Goal: Use online tool/utility: Utilize a website feature to perform a specific function

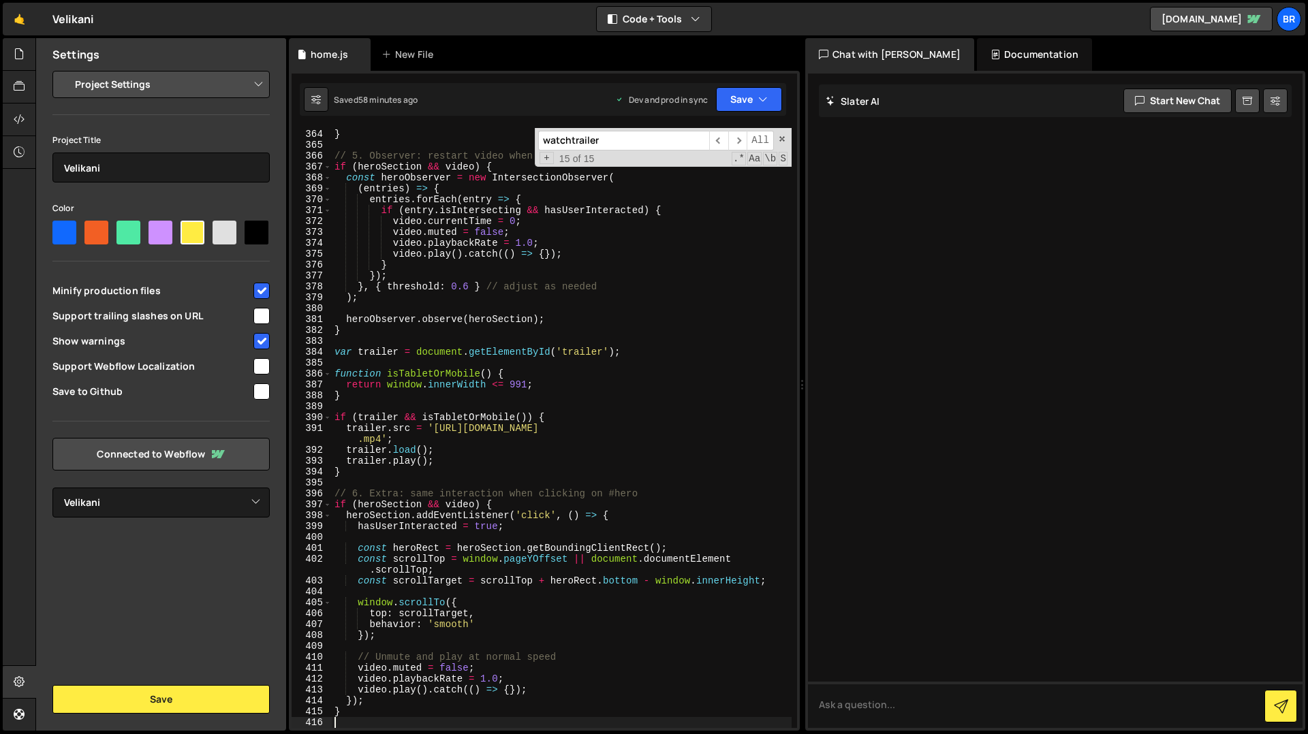
select select "67d83349c242ab1da48ae313"
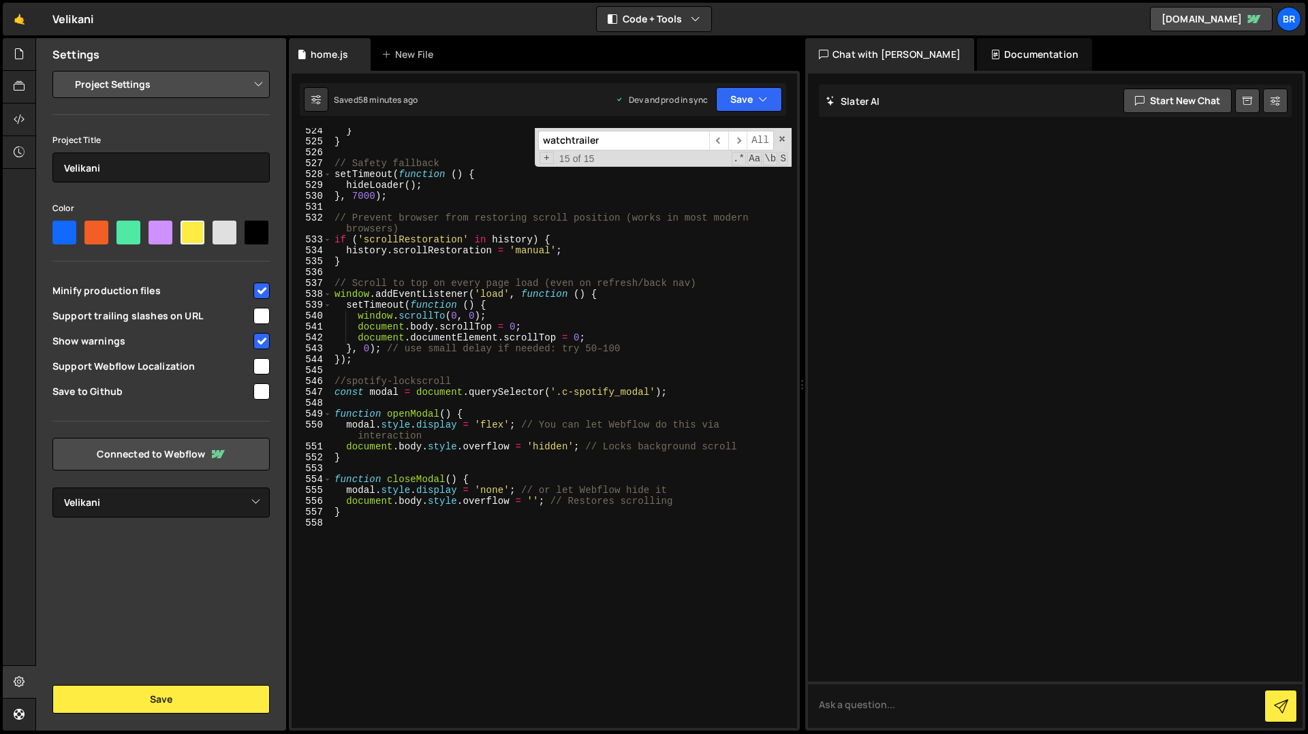
scroll to position [5918, 0]
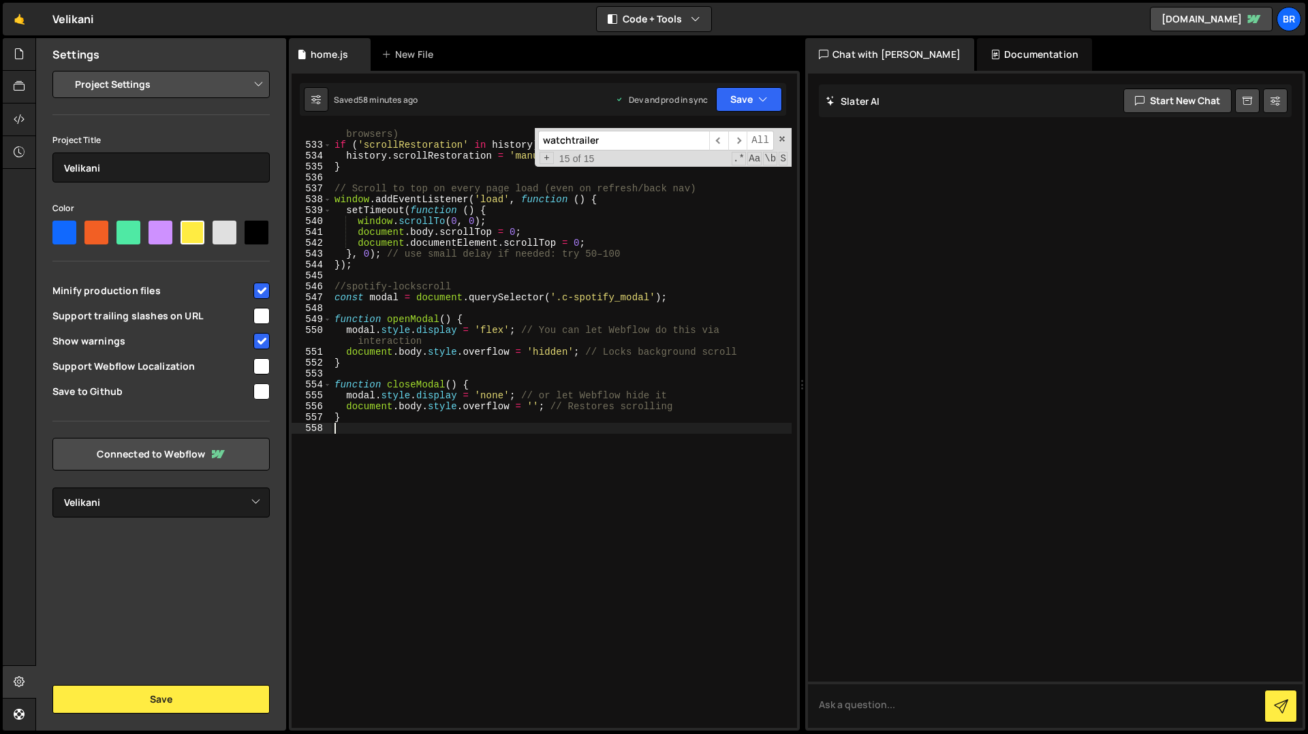
click at [426, 516] on div "// Prevent browser from restoring scroll position (works in most modern browser…" at bounding box center [562, 434] width 460 height 633
type textarea "№"
type textarea "//cursor"
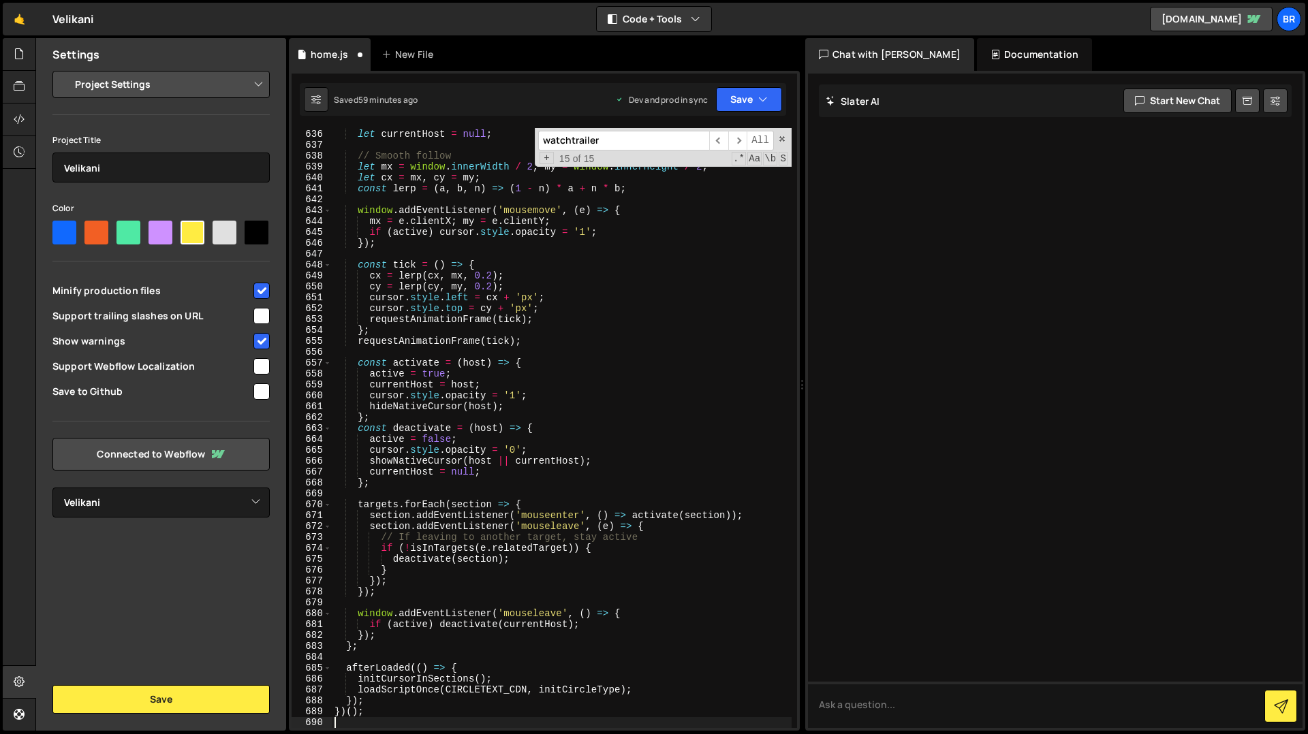
type textarea "initCursorInSections();"
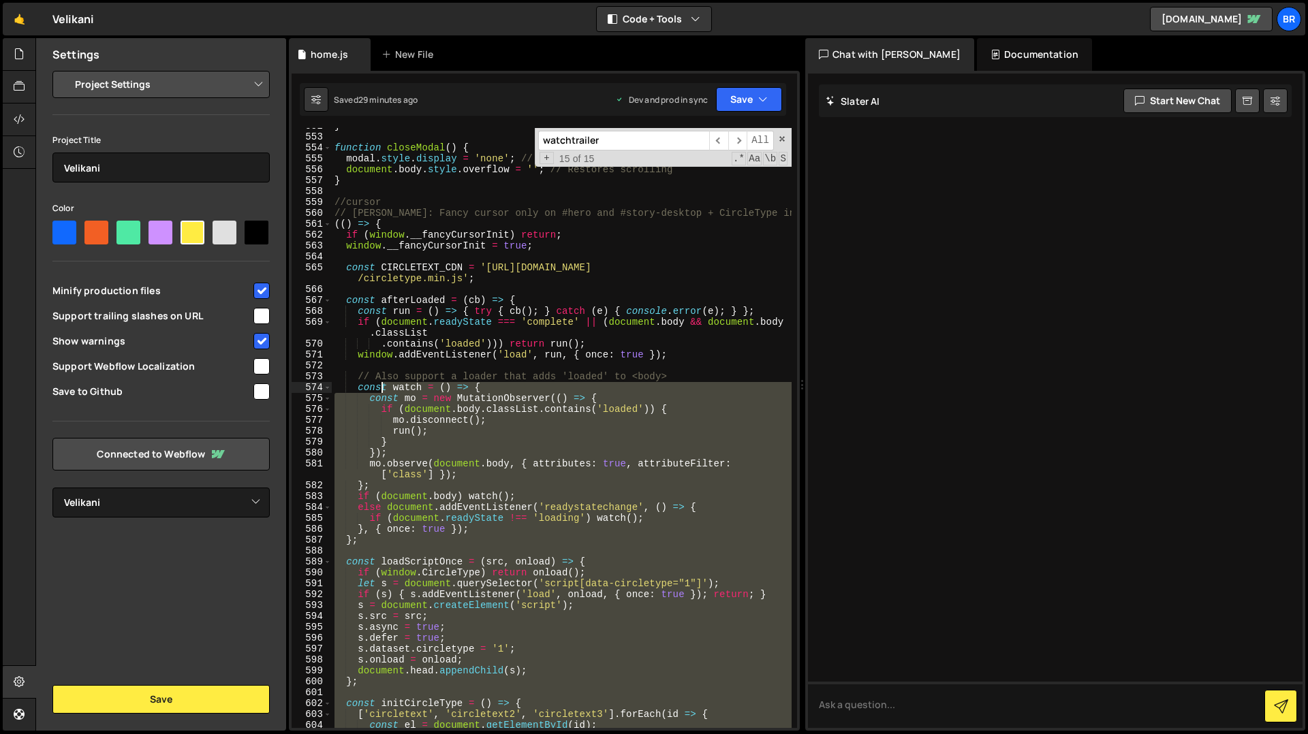
scroll to position [6110, 0]
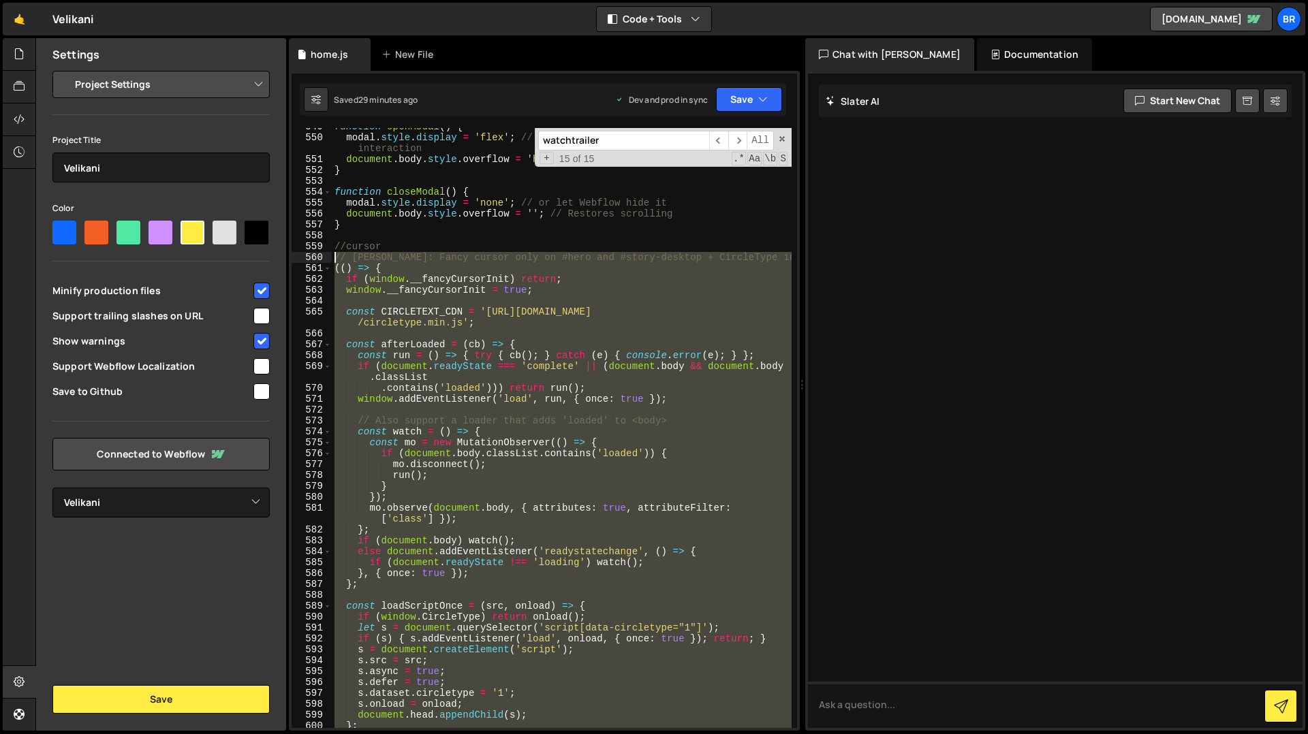
drag, startPoint x: 371, startPoint y: 723, endPoint x: 336, endPoint y: 258, distance: 465.8
click at [336, 258] on div "function openModal ( ) { modal . style . display = 'flex' ; // You can let Webf…" at bounding box center [562, 432] width 460 height 622
type textarea "// [PERSON_NAME]: Fancy cursor only on #hero and #story-desktop + CircleType in…"
paste textarea
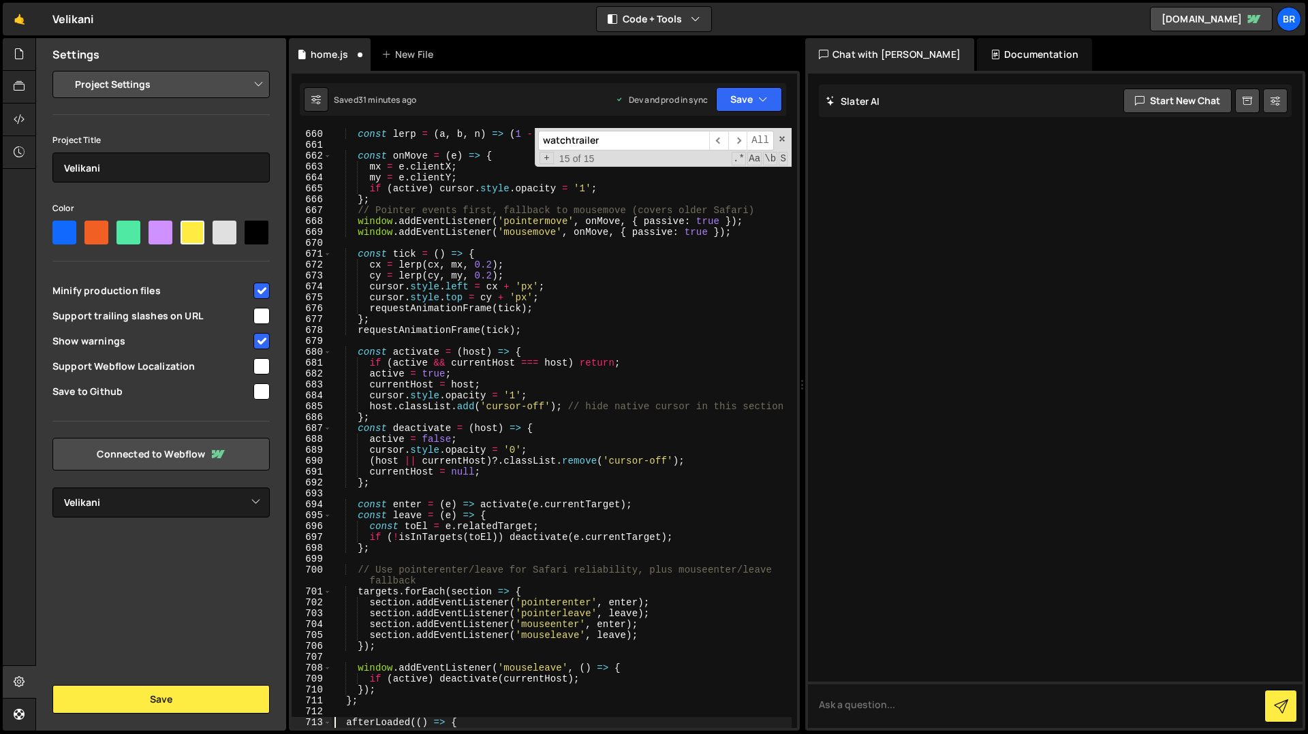
scroll to position [7399, 0]
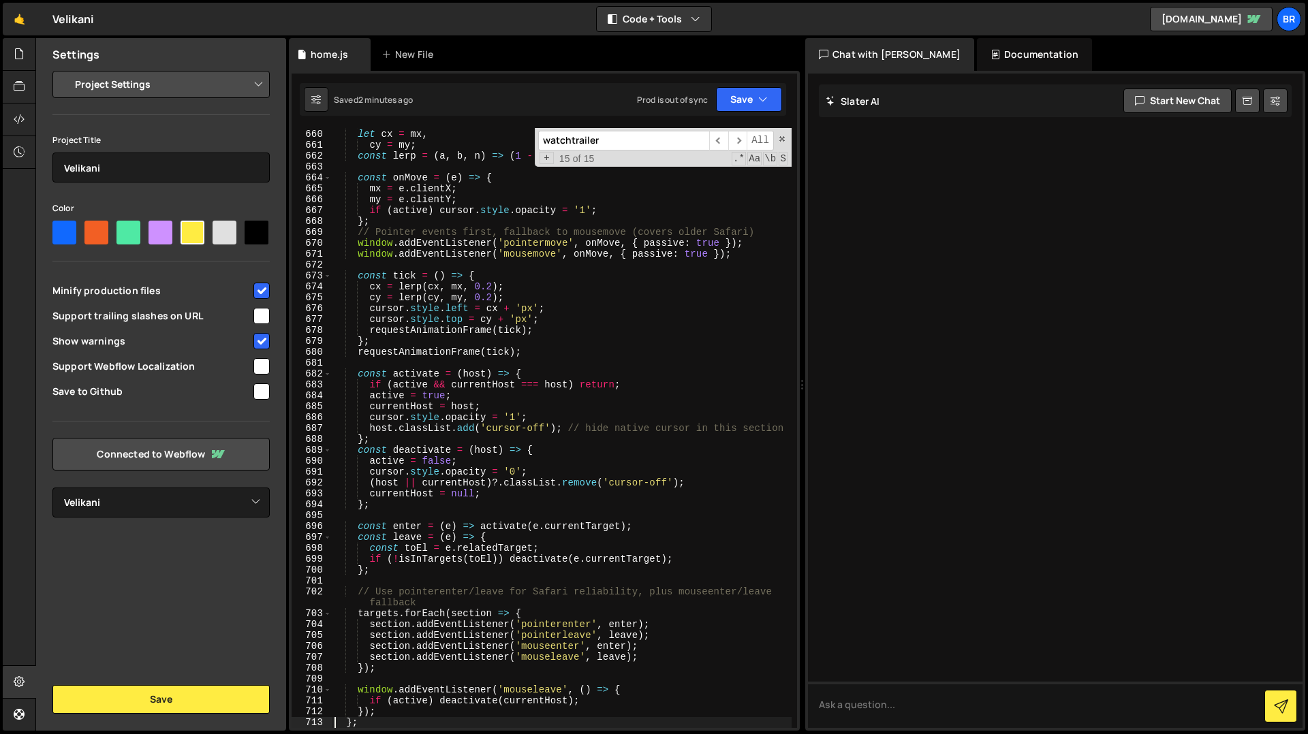
type textarea "})();"
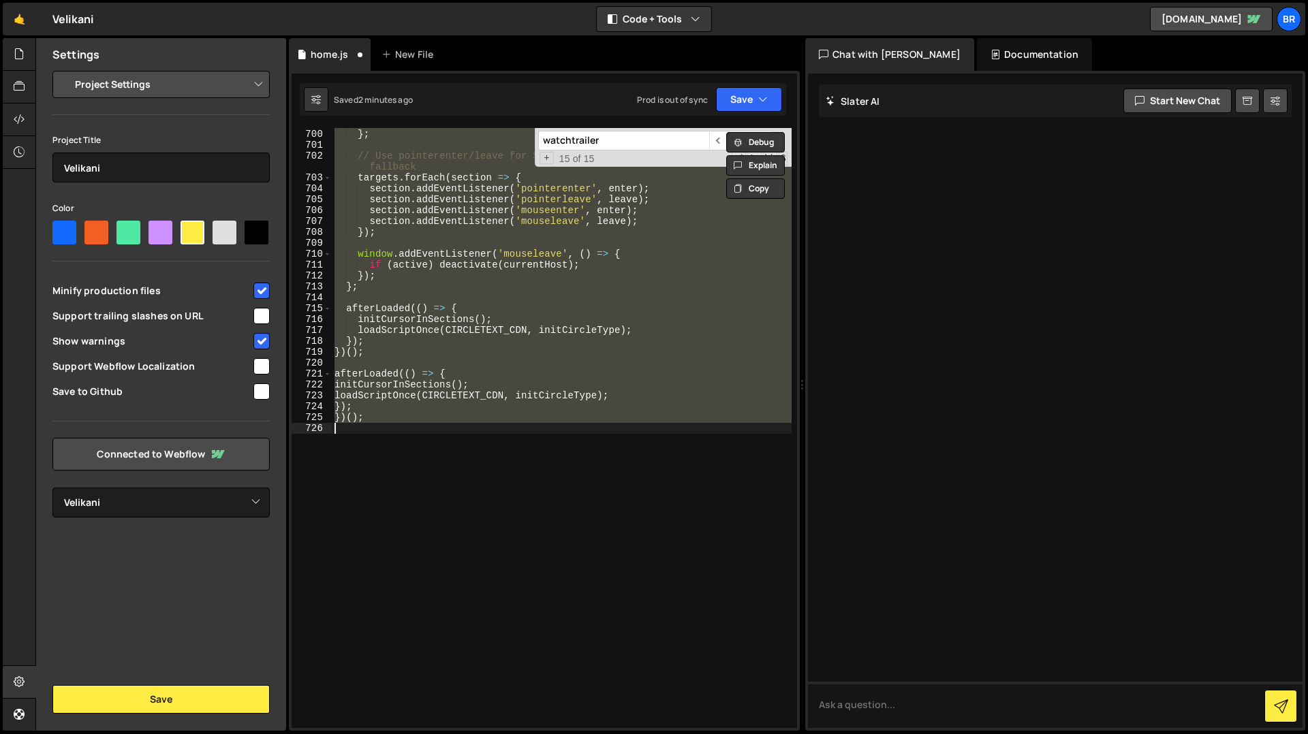
paste textarea
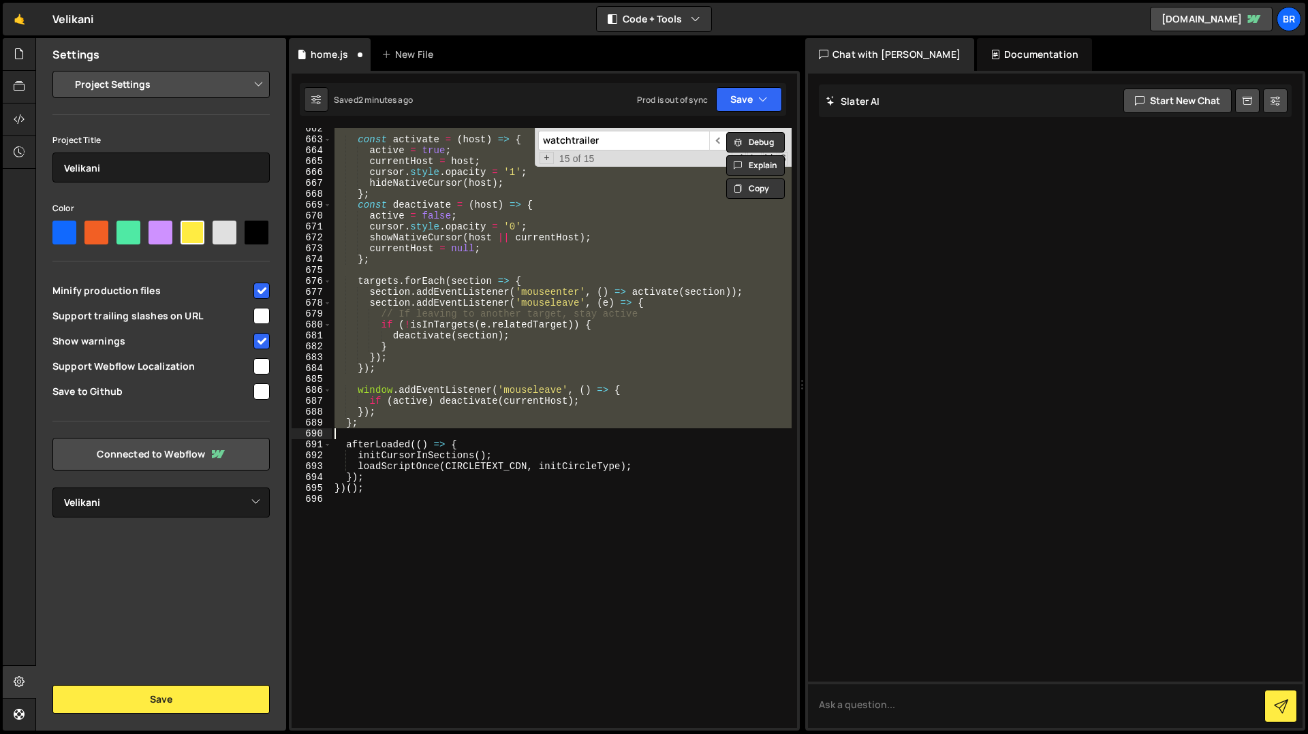
scroll to position [7395, 0]
type textarea "})();"
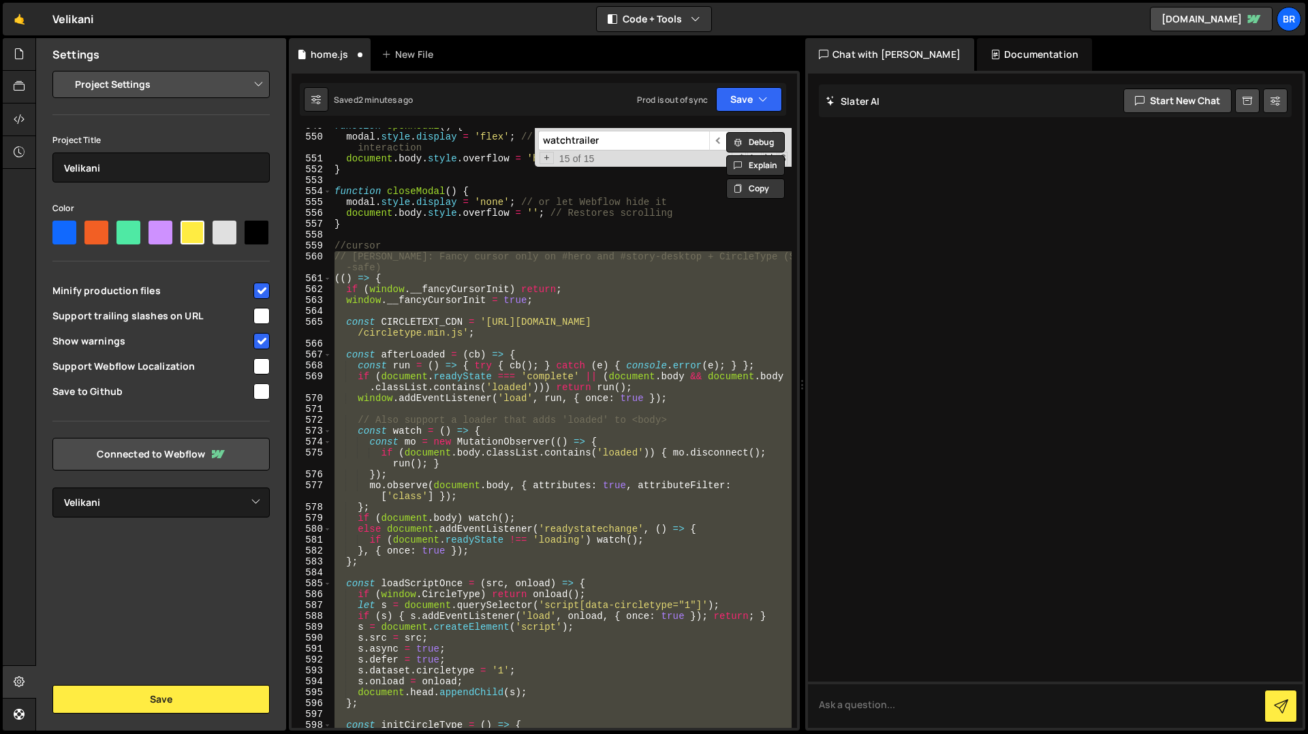
scroll to position [6111, 0]
paste textarea
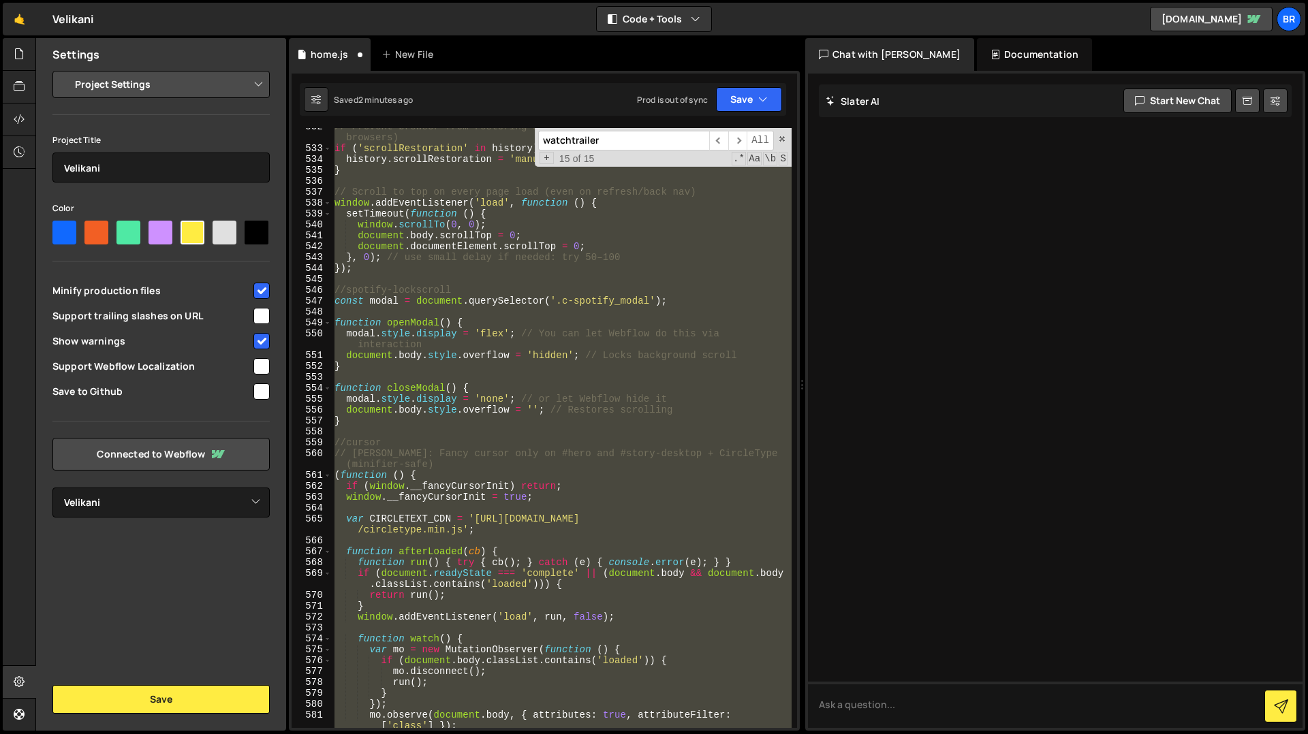
scroll to position [5914, 0]
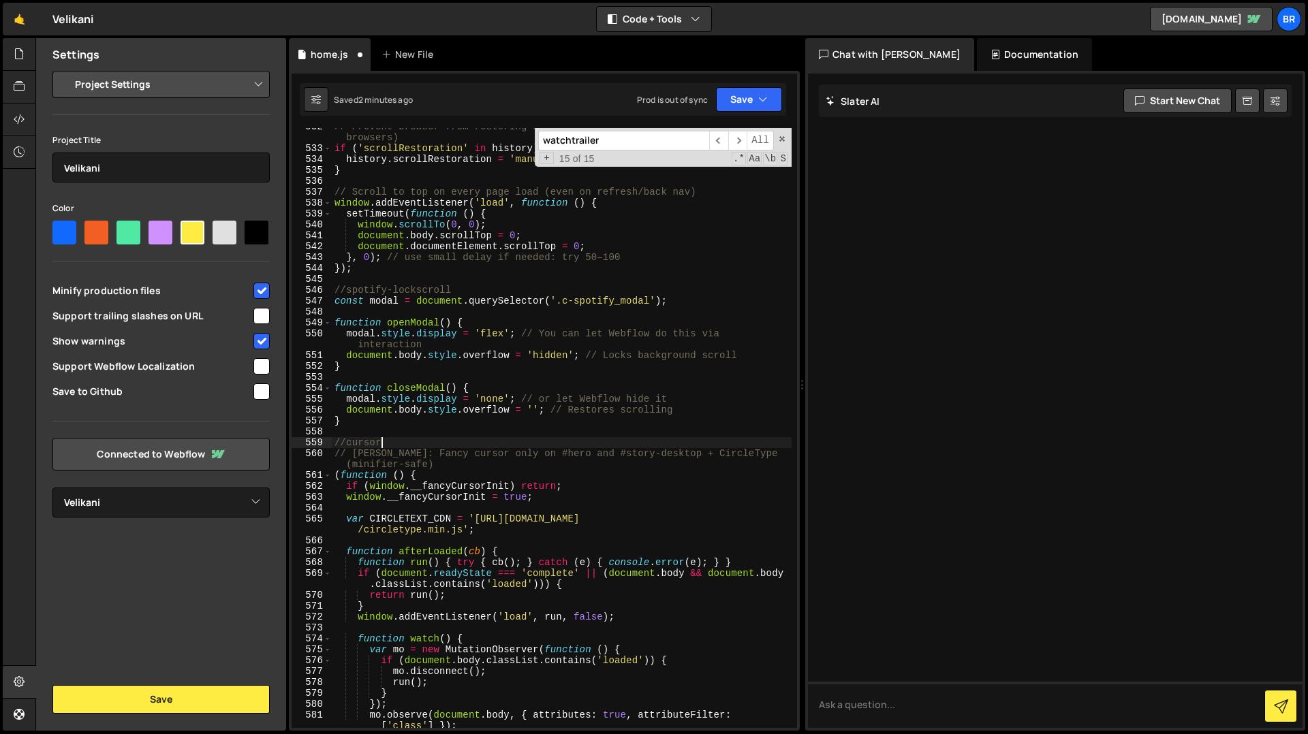
click at [409, 443] on div "// Prevent browser from restoring scroll position (works in most modern browser…" at bounding box center [562, 437] width 460 height 633
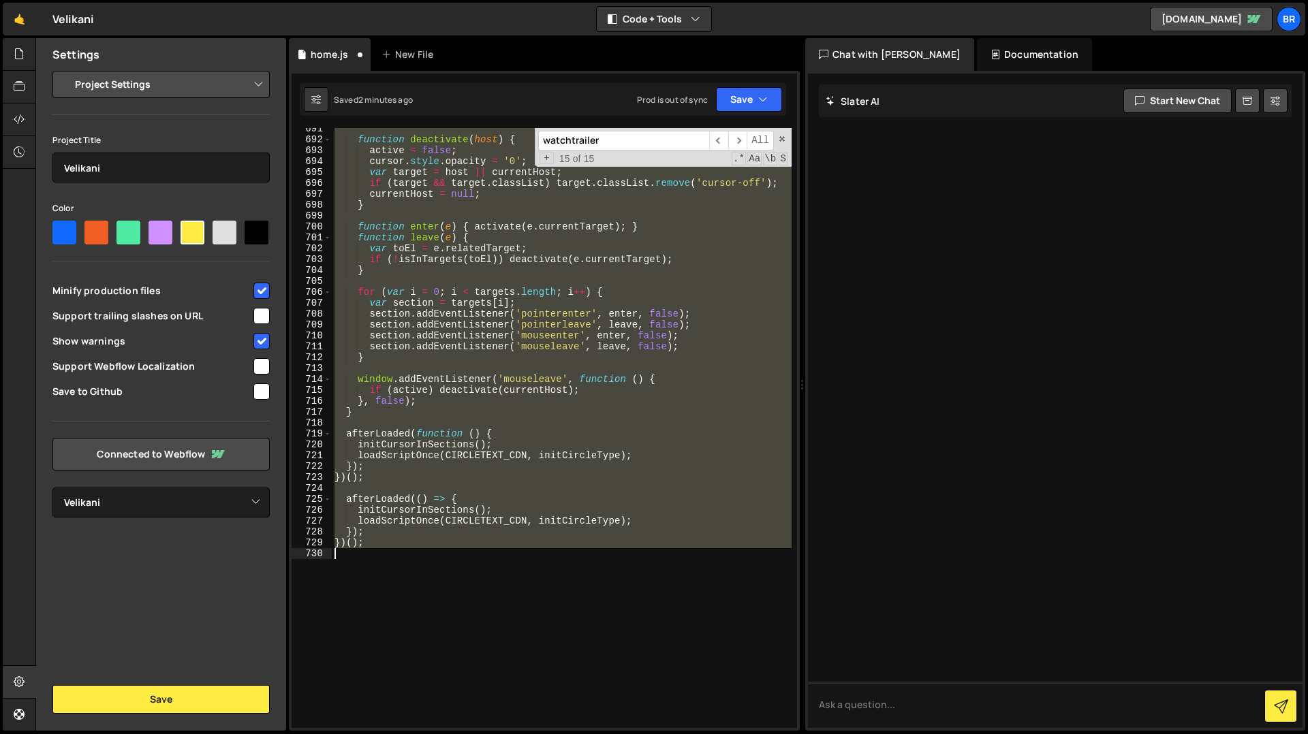
drag, startPoint x: 445, startPoint y: 471, endPoint x: 531, endPoint y: 695, distance: 240.0
click at [531, 695] on div "function deactivate ( host ) { active = false ; cursor . style . opacity = '0' …" at bounding box center [562, 434] width 460 height 622
type textarea "})();"
paste textarea
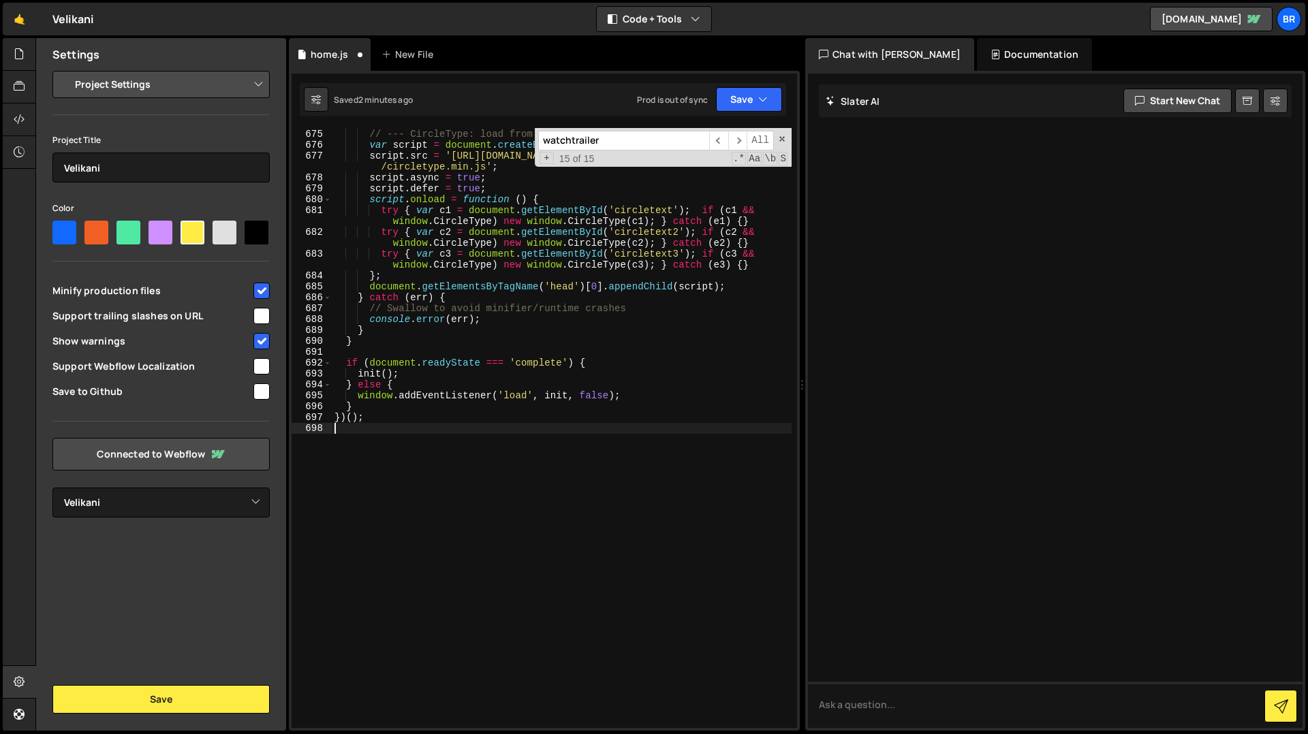
scroll to position [7585, 0]
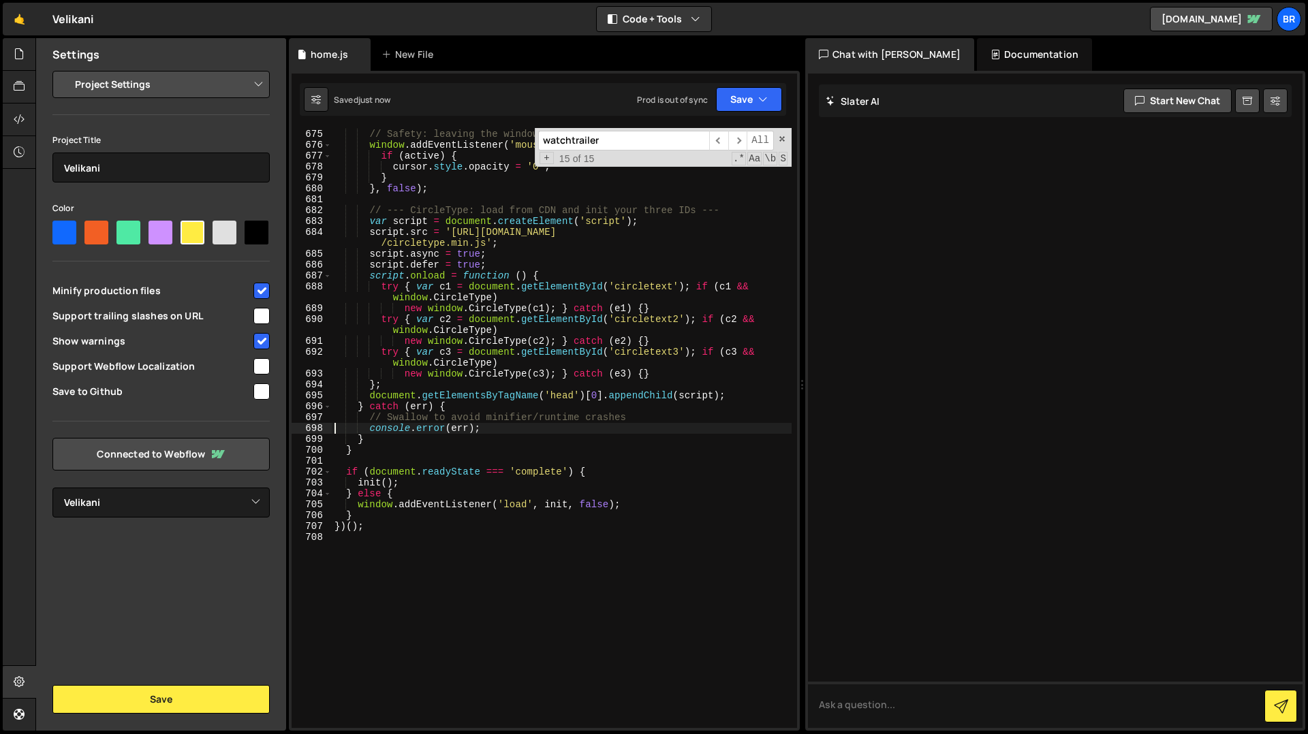
type textarea "try {"
